Goal: Task Accomplishment & Management: Manage account settings

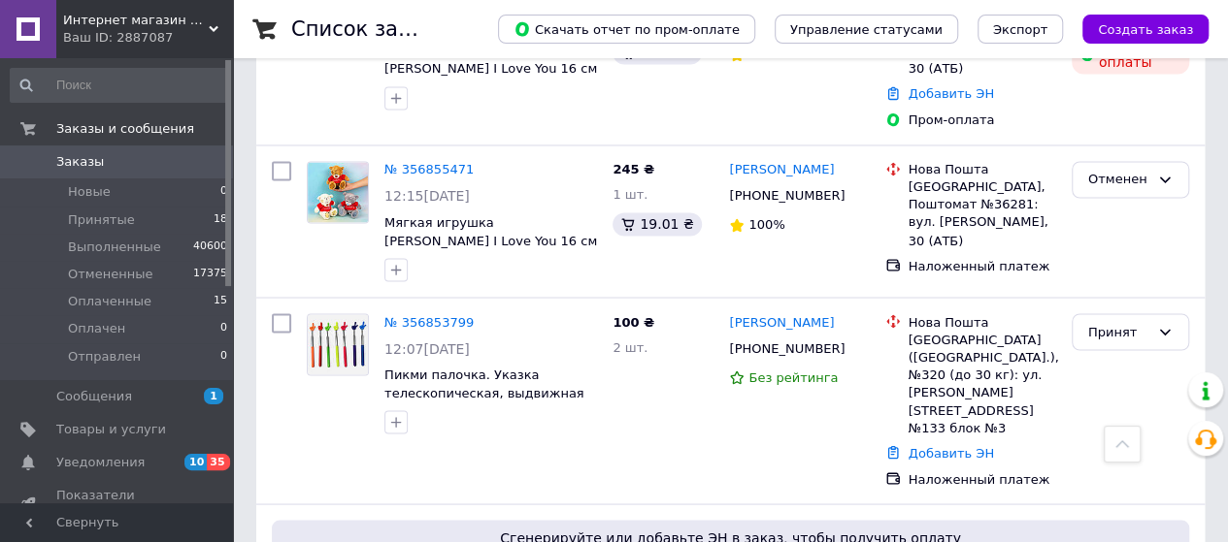
scroll to position [1650, 0]
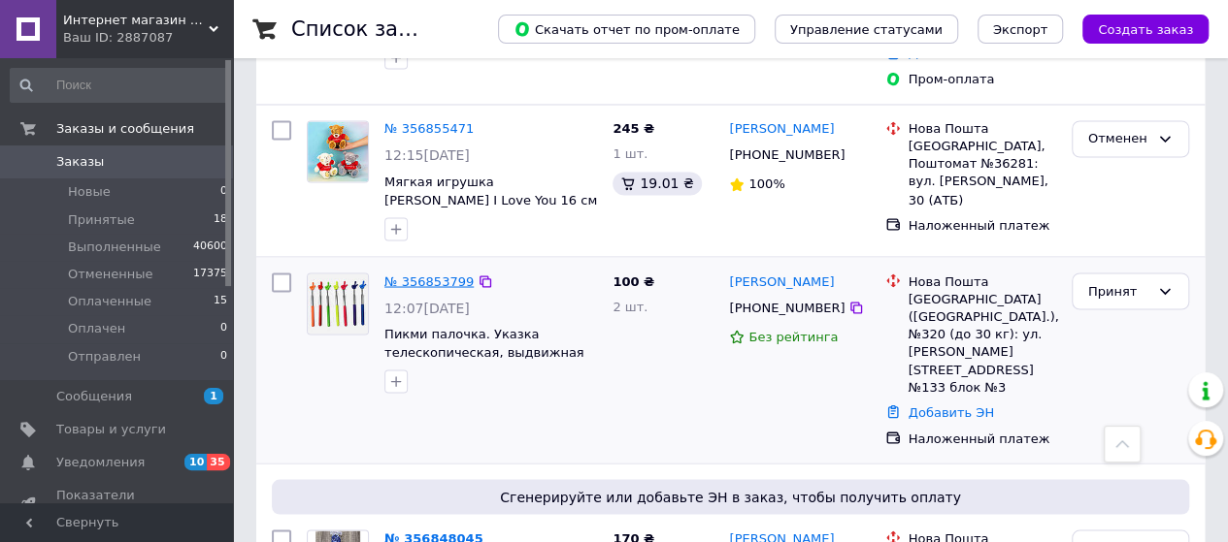
click at [426, 274] on link "№ 356853799" at bounding box center [428, 281] width 89 height 15
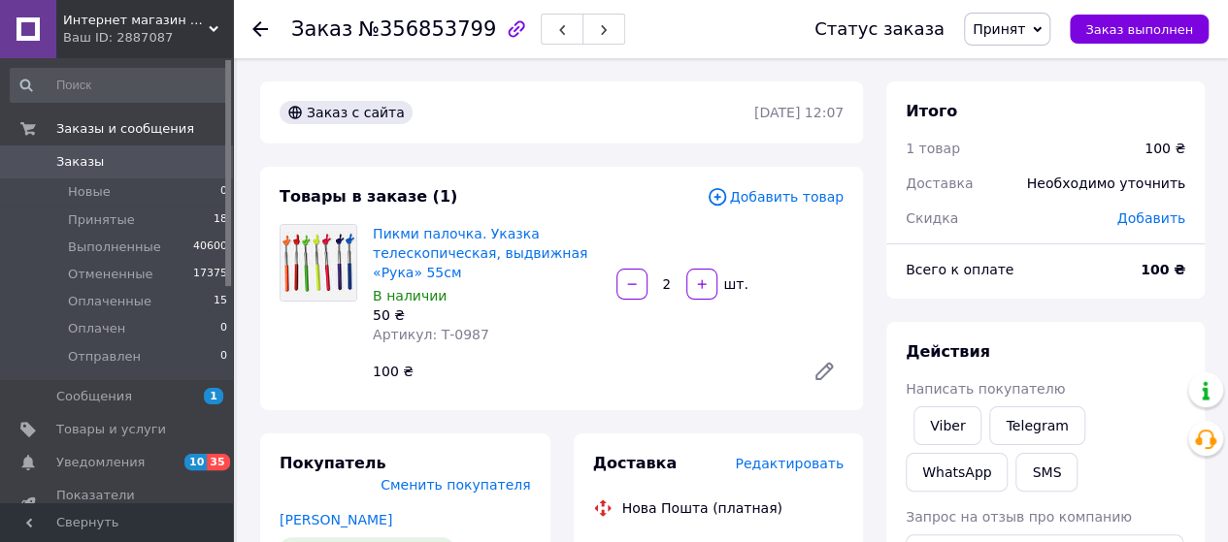
click at [848, 307] on div "Пикми палочка. Указка телескопическая, выдвижная «Рука» 55см В наличии 50 ₴ Арт…" at bounding box center [608, 307] width 486 height 175
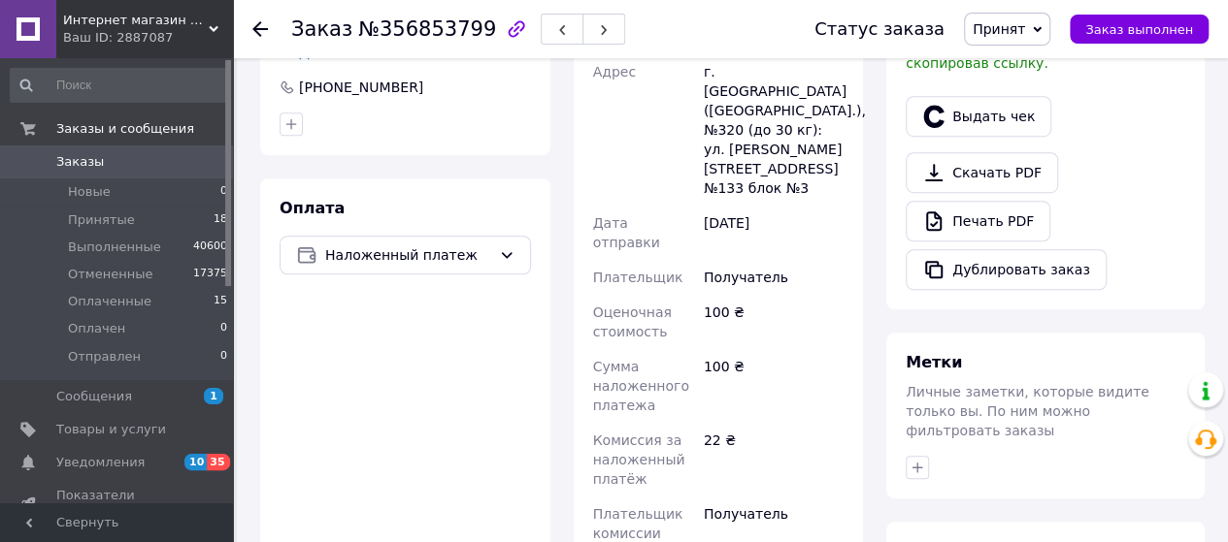
scroll to position [679, 0]
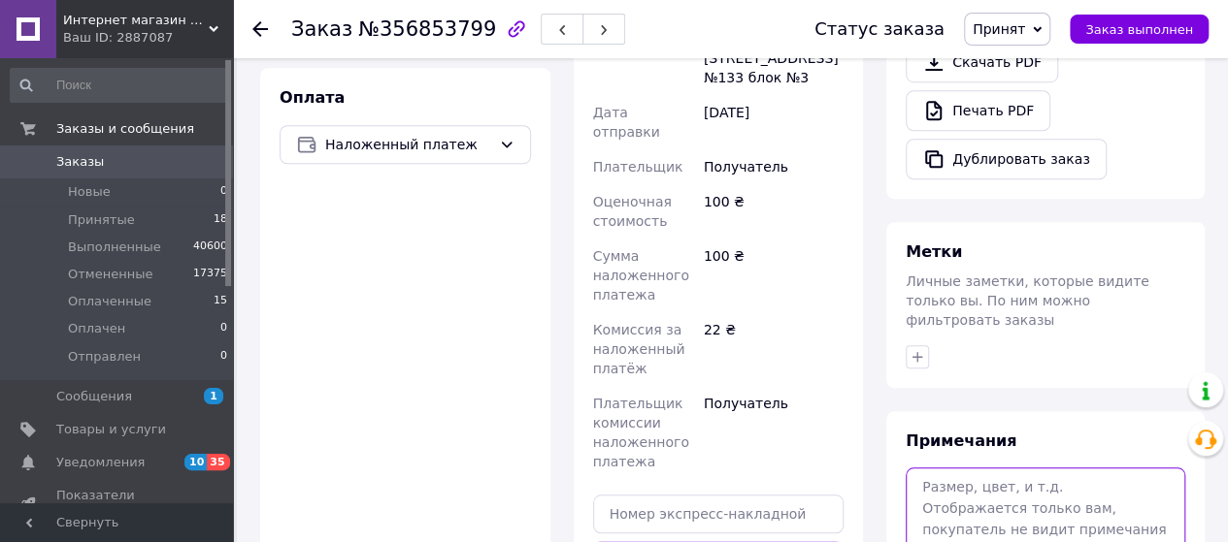
click at [1028, 468] on textarea at bounding box center [1044, 519] width 279 height 103
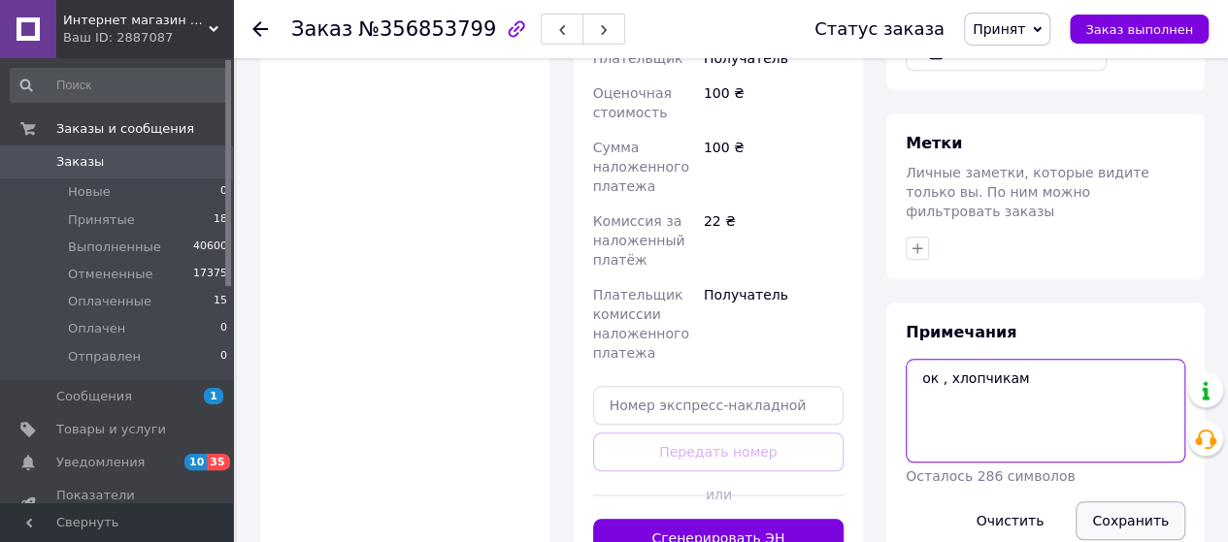
scroll to position [873, 0]
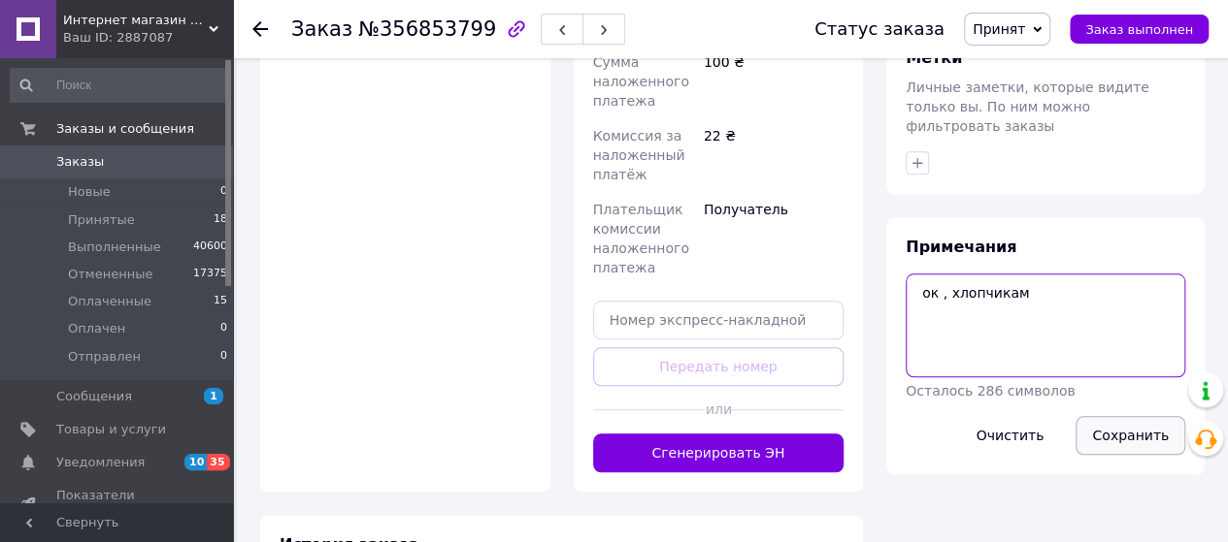
type textarea "ок , хлопчикам"
click at [1130, 416] on button "Сохранить" at bounding box center [1130, 435] width 110 height 39
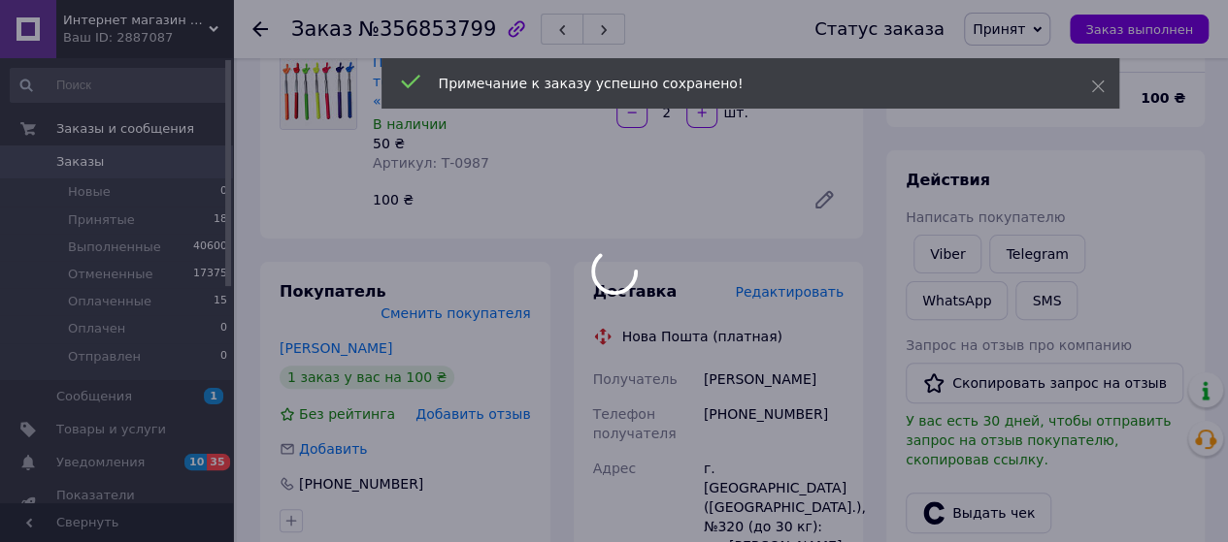
scroll to position [97, 0]
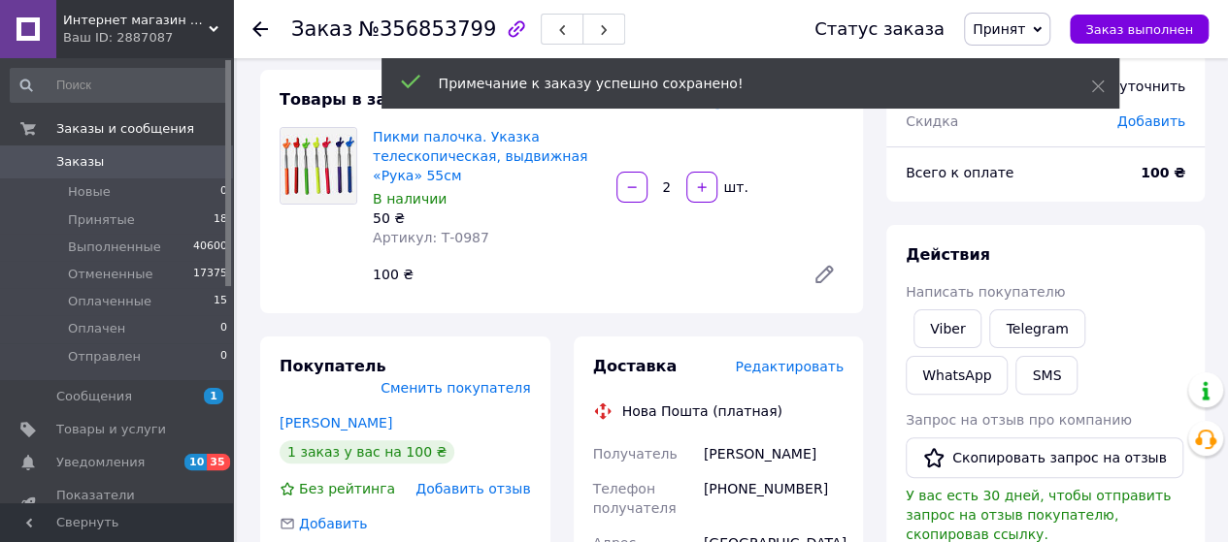
click at [177, 160] on span "Заказы" at bounding box center [117, 161] width 123 height 17
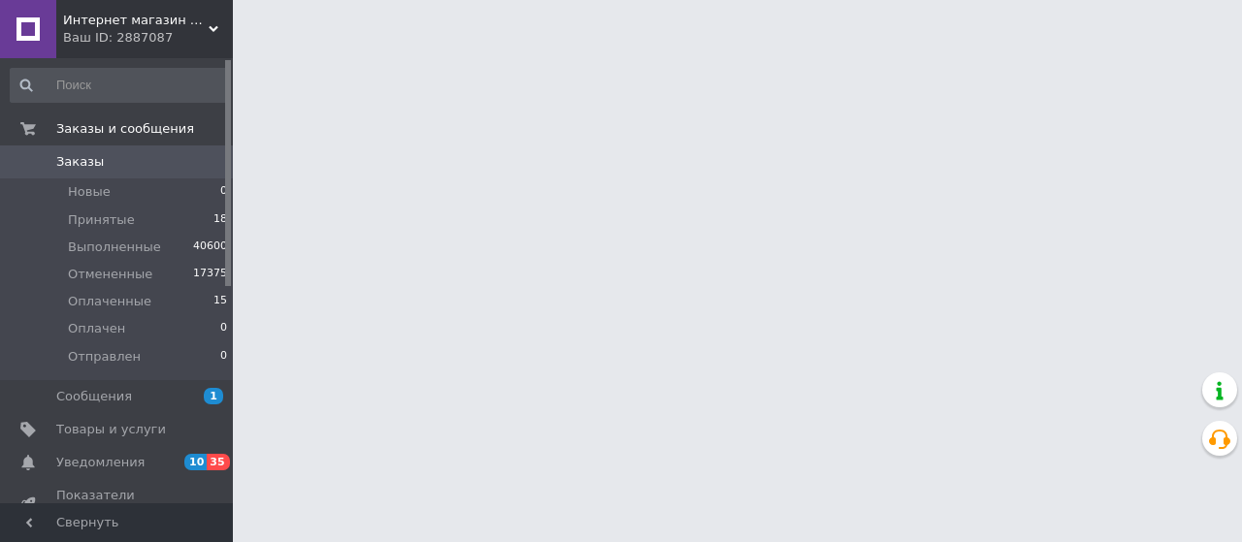
drag, startPoint x: 188, startPoint y: 473, endPoint x: 188, endPoint y: 449, distance: 23.3
click at [188, 473] on link "Уведомления 10 35" at bounding box center [119, 462] width 239 height 33
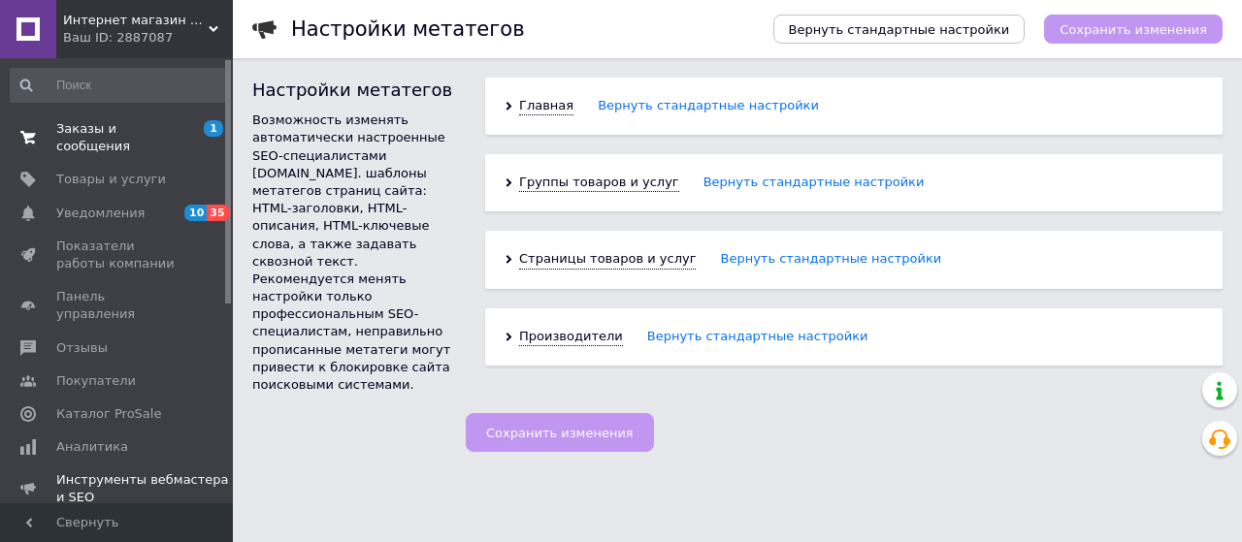
click at [156, 129] on span "Заказы и сообщения" at bounding box center [117, 137] width 123 height 35
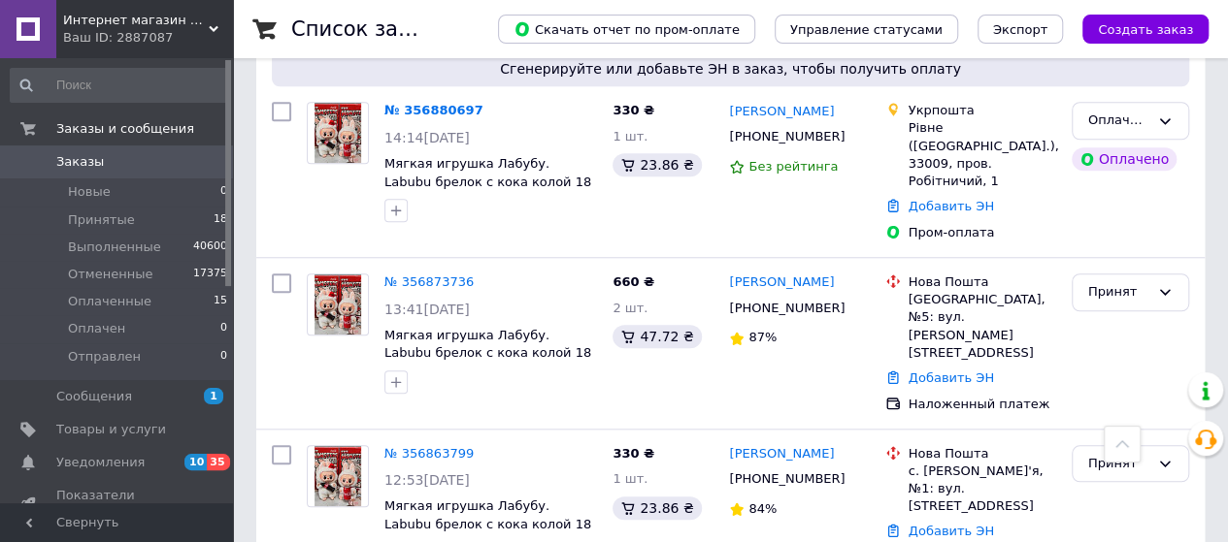
scroll to position [970, 0]
